Goal: Transaction & Acquisition: Purchase product/service

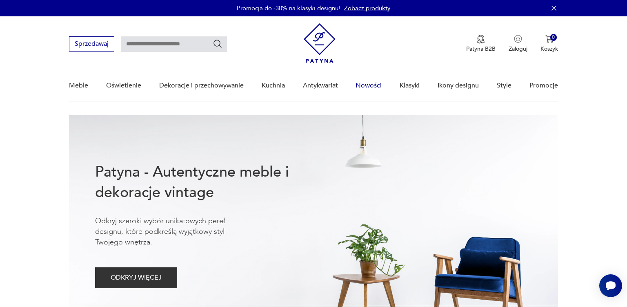
click at [370, 84] on link "Nowości" at bounding box center [369, 85] width 26 height 31
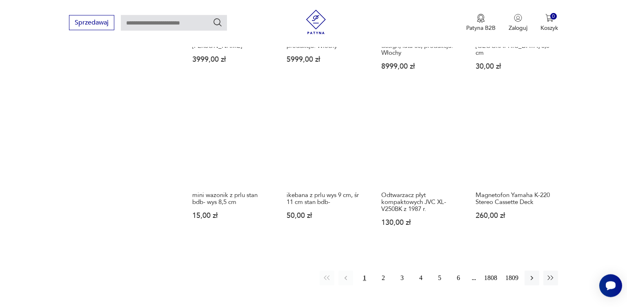
scroll to position [662, 0]
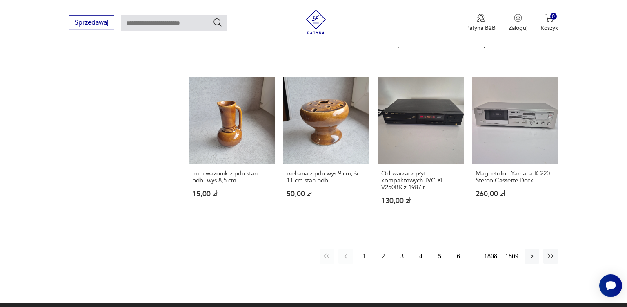
click at [384, 249] on button "2" at bounding box center [383, 256] width 15 height 15
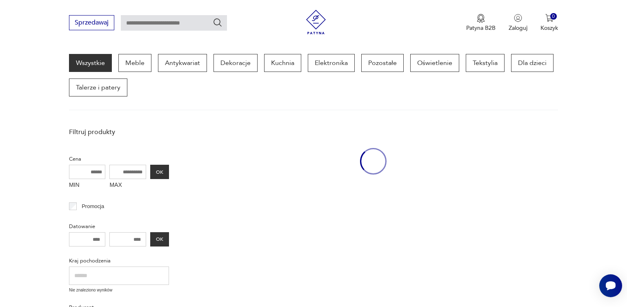
scroll to position [105, 0]
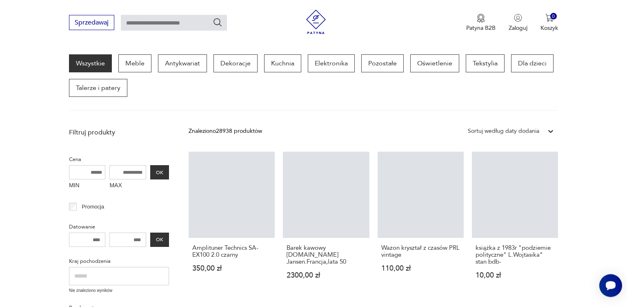
click at [384, 249] on h3 "Wazon kryształ z czasów PRL vintage" at bounding box center [420, 251] width 79 height 14
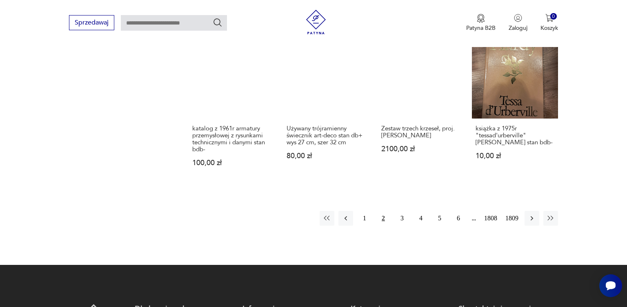
scroll to position [702, 0]
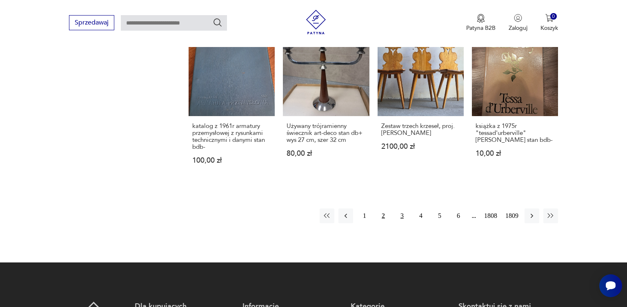
click at [402, 214] on button "3" at bounding box center [402, 215] width 15 height 15
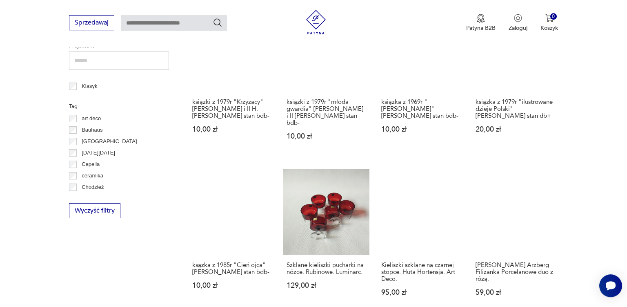
scroll to position [429, 0]
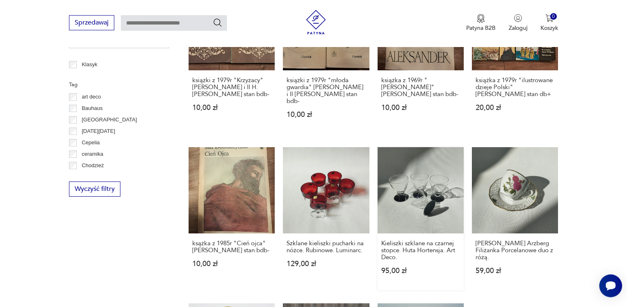
click at [437, 195] on link "Kieliszki szklane na czarnej stopce. Huta Hortensja. Art Deco. 95,00 zł" at bounding box center [421, 218] width 86 height 143
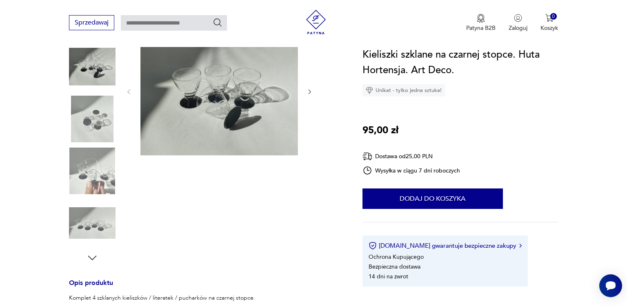
scroll to position [129, 0]
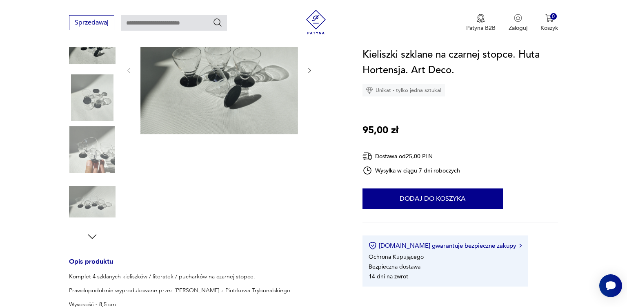
click at [91, 236] on icon "button" at bounding box center [92, 236] width 12 height 12
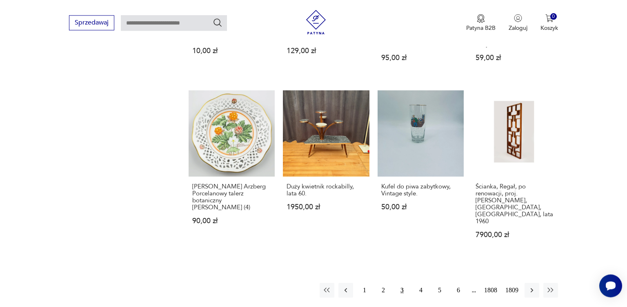
scroll to position [647, 0]
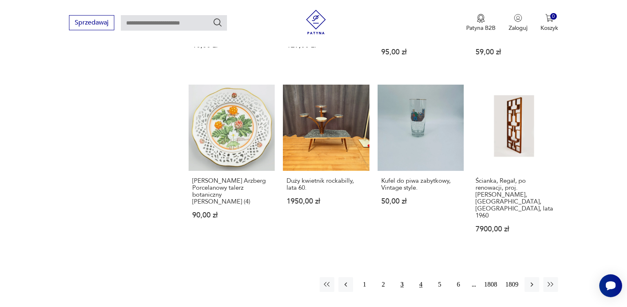
click at [421, 277] on button "4" at bounding box center [421, 284] width 15 height 15
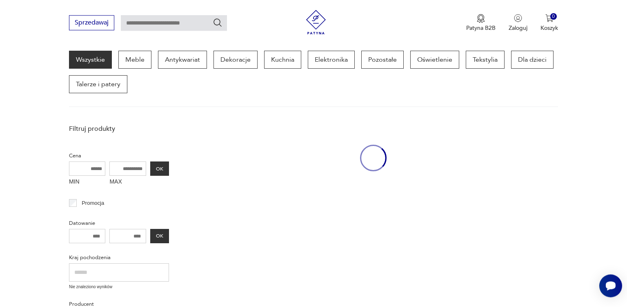
scroll to position [105, 0]
